Goal: Use online tool/utility: Utilize a website feature to perform a specific function

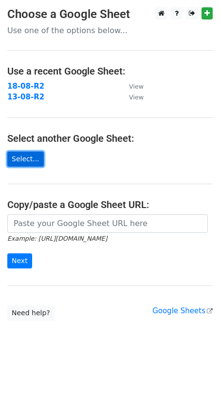
click at [22, 158] on link "Select..." at bounding box center [25, 159] width 37 height 15
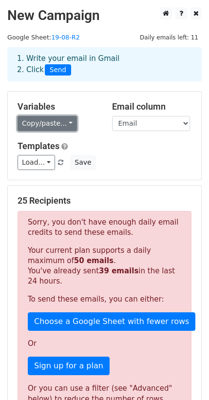
click at [39, 122] on link "Copy/paste..." at bounding box center [48, 123] width 60 height 15
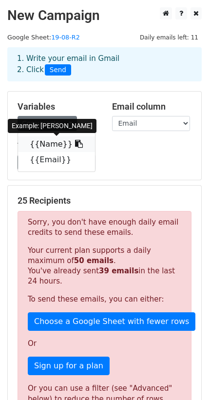
click at [44, 147] on link "{{Name}}" at bounding box center [56, 145] width 77 height 16
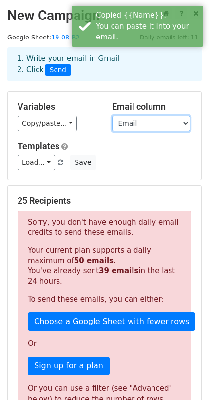
click at [127, 127] on select "Name Email" at bounding box center [151, 123] width 78 height 15
click at [112, 116] on select "Name Email" at bounding box center [151, 123] width 78 height 15
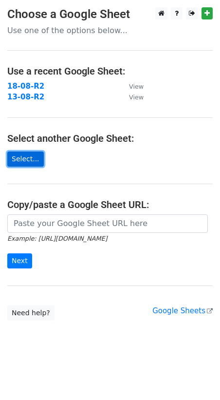
click at [35, 157] on link "Select..." at bounding box center [25, 159] width 37 height 15
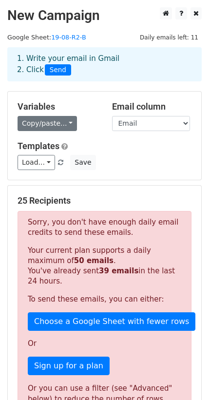
click at [56, 121] on link "Copy/paste..." at bounding box center [48, 123] width 60 height 15
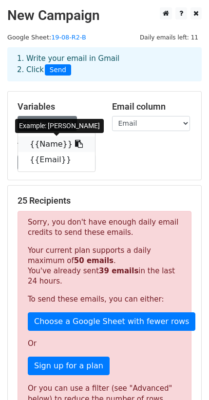
click at [44, 148] on link "{{Name}}" at bounding box center [56, 145] width 77 height 16
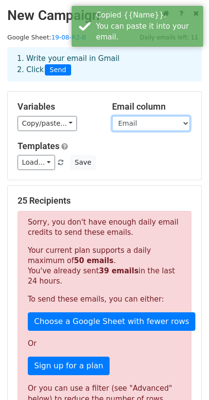
click at [123, 125] on select "Name Email" at bounding box center [151, 123] width 78 height 15
click at [112, 116] on select "Name Email" at bounding box center [151, 123] width 78 height 15
